Goal: Information Seeking & Learning: Learn about a topic

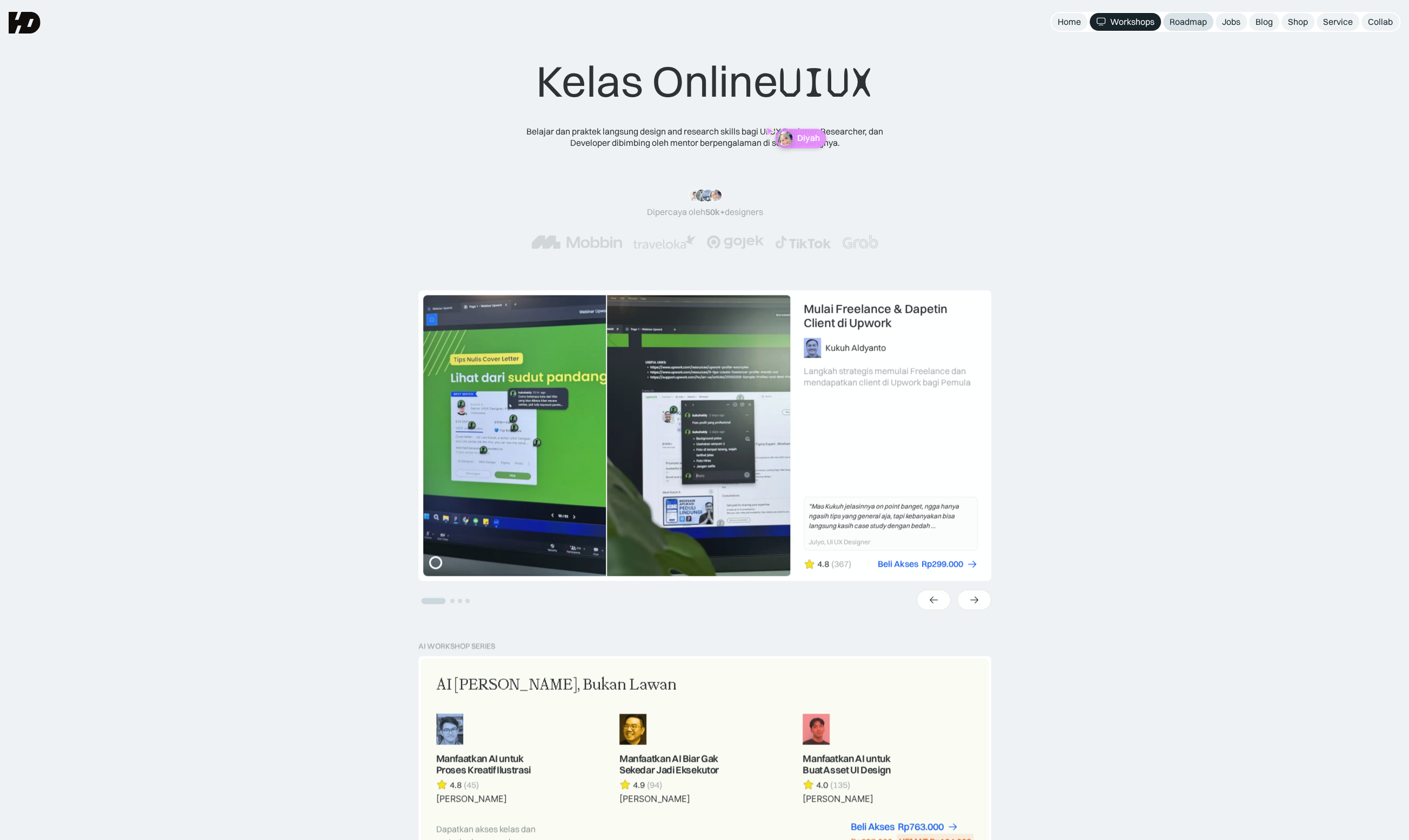
click at [1190, 24] on div "Roadmap" at bounding box center [1188, 22] width 37 height 11
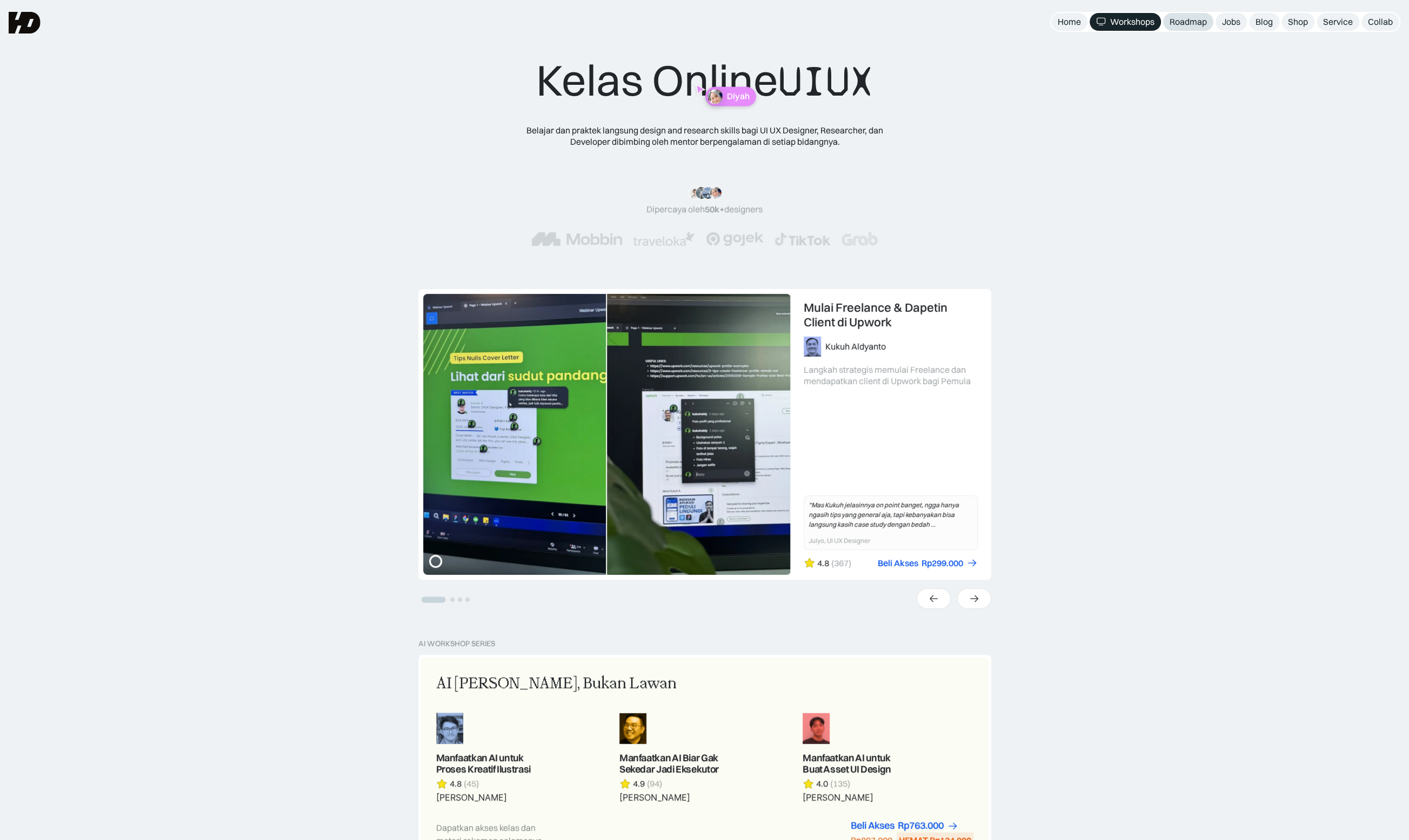
click at [1190, 24] on div "Roadmap" at bounding box center [1188, 22] width 37 height 11
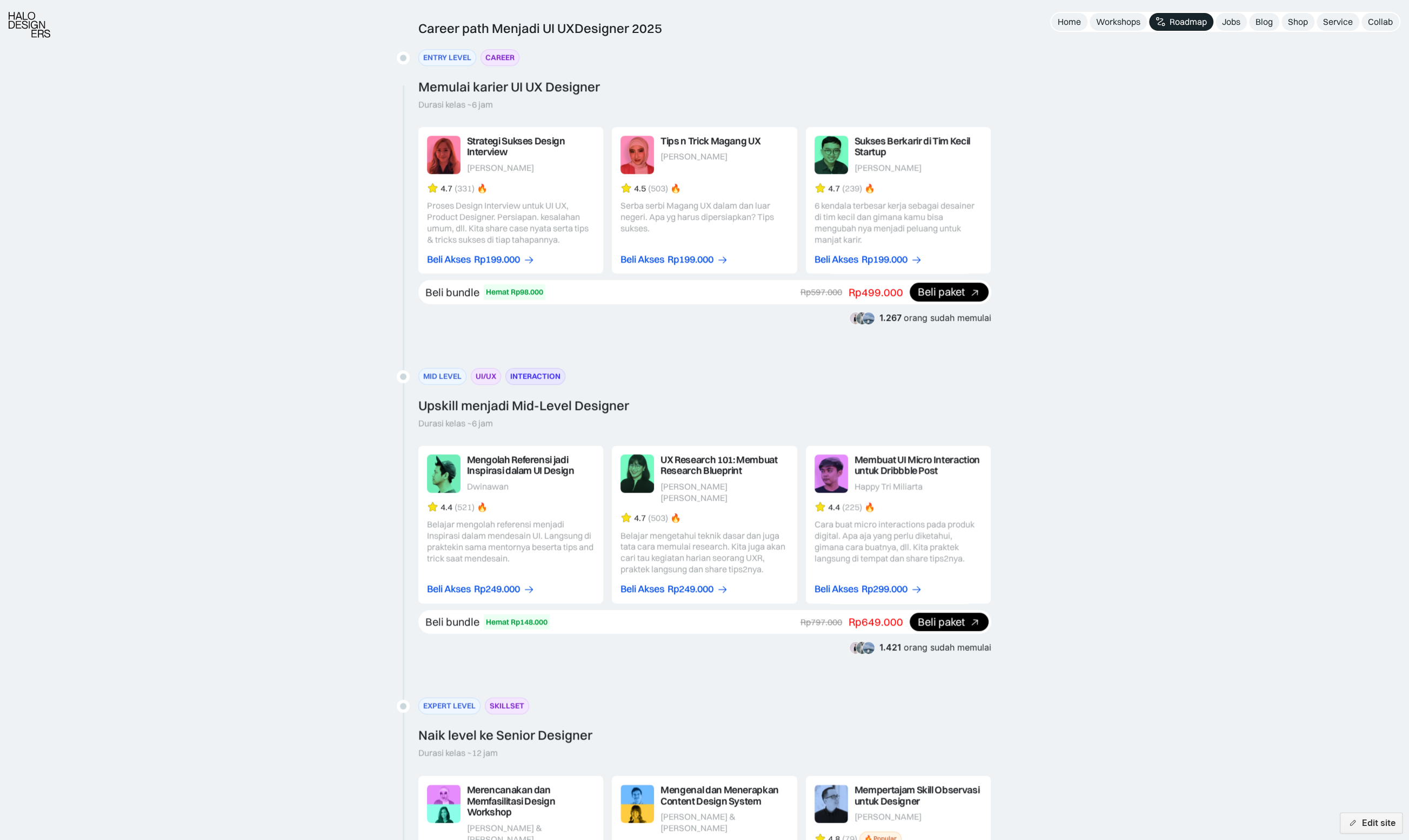
scroll to position [1442, 0]
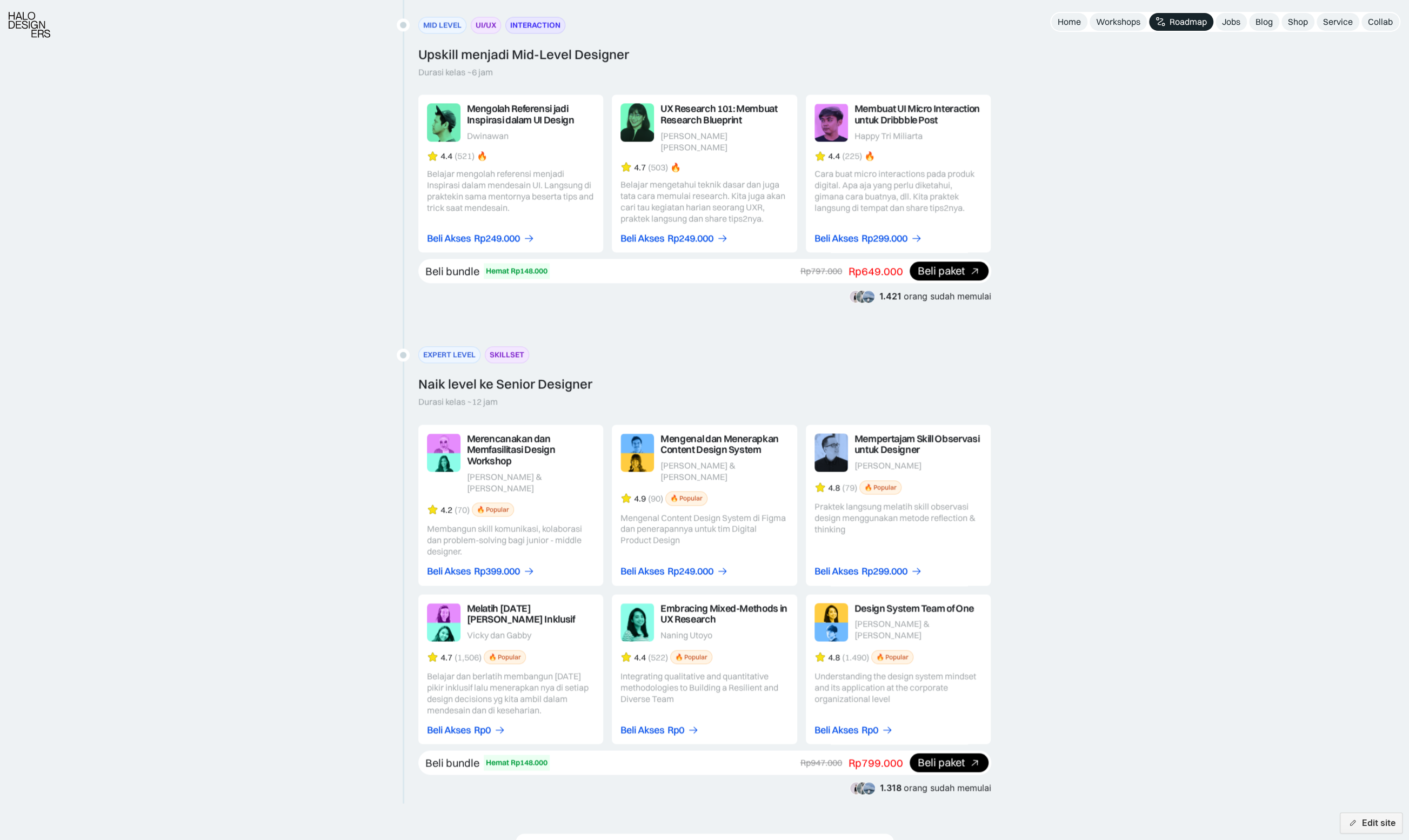
drag, startPoint x: 204, startPoint y: 446, endPoint x: 209, endPoint y: 441, distance: 7.1
click at [204, 445] on div "Career path Menjadi UI UX Designer 2025 ENTRY LEVEL CAREER Memulai karier UI UX…" at bounding box center [704, 251] width 1409 height 1165
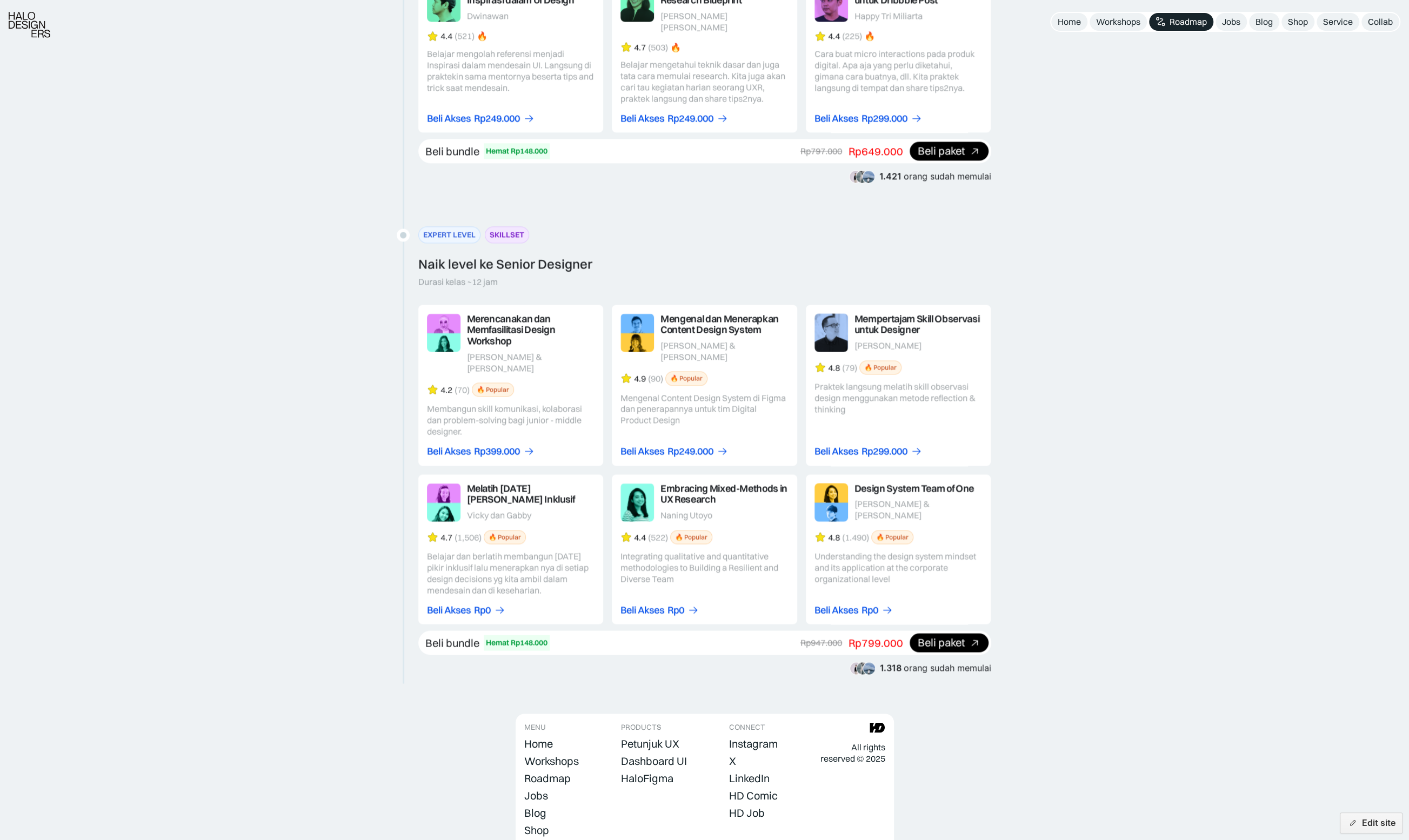
scroll to position [1622, 0]
